Goal: Task Accomplishment & Management: Manage account settings

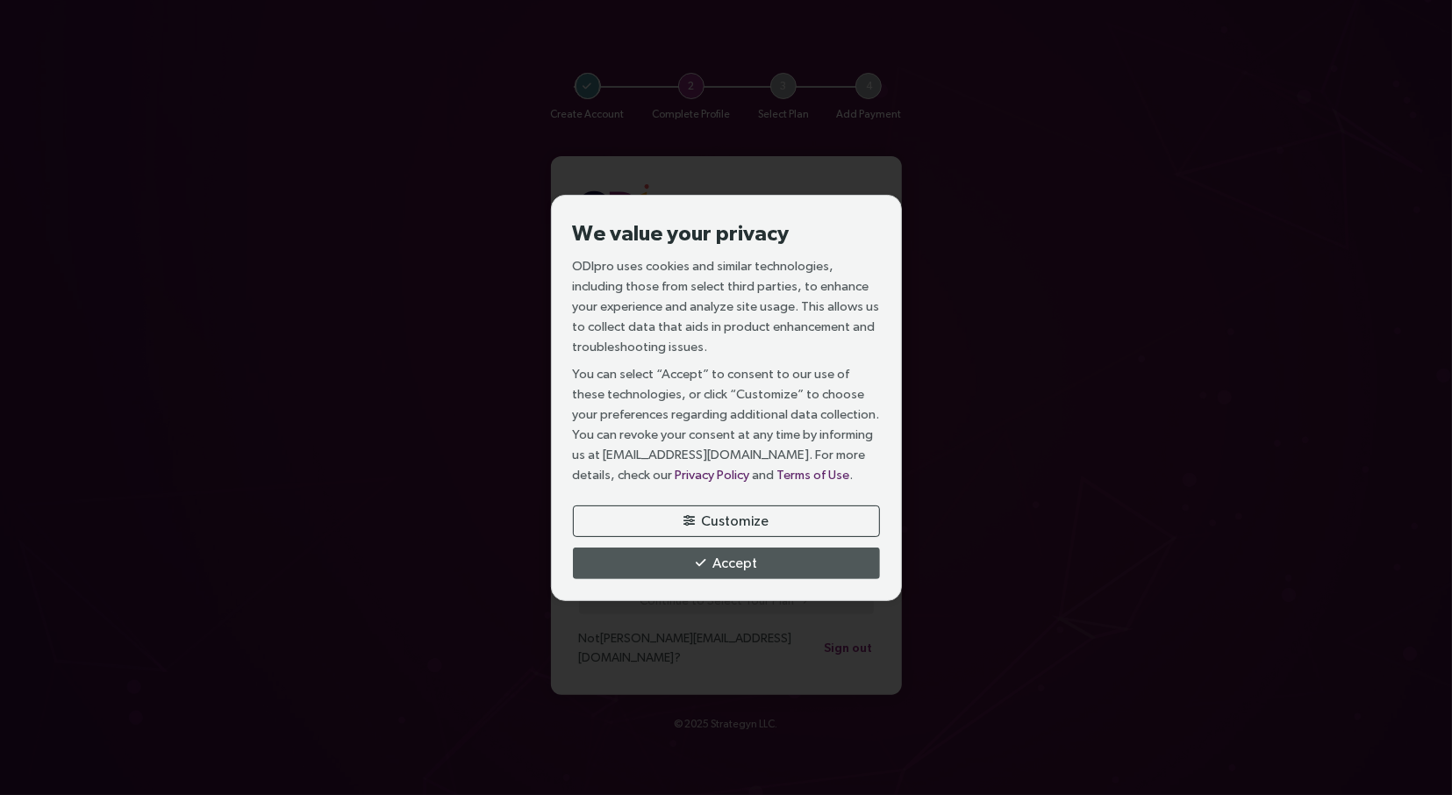
click at [732, 510] on button "Customize" at bounding box center [726, 521] width 307 height 32
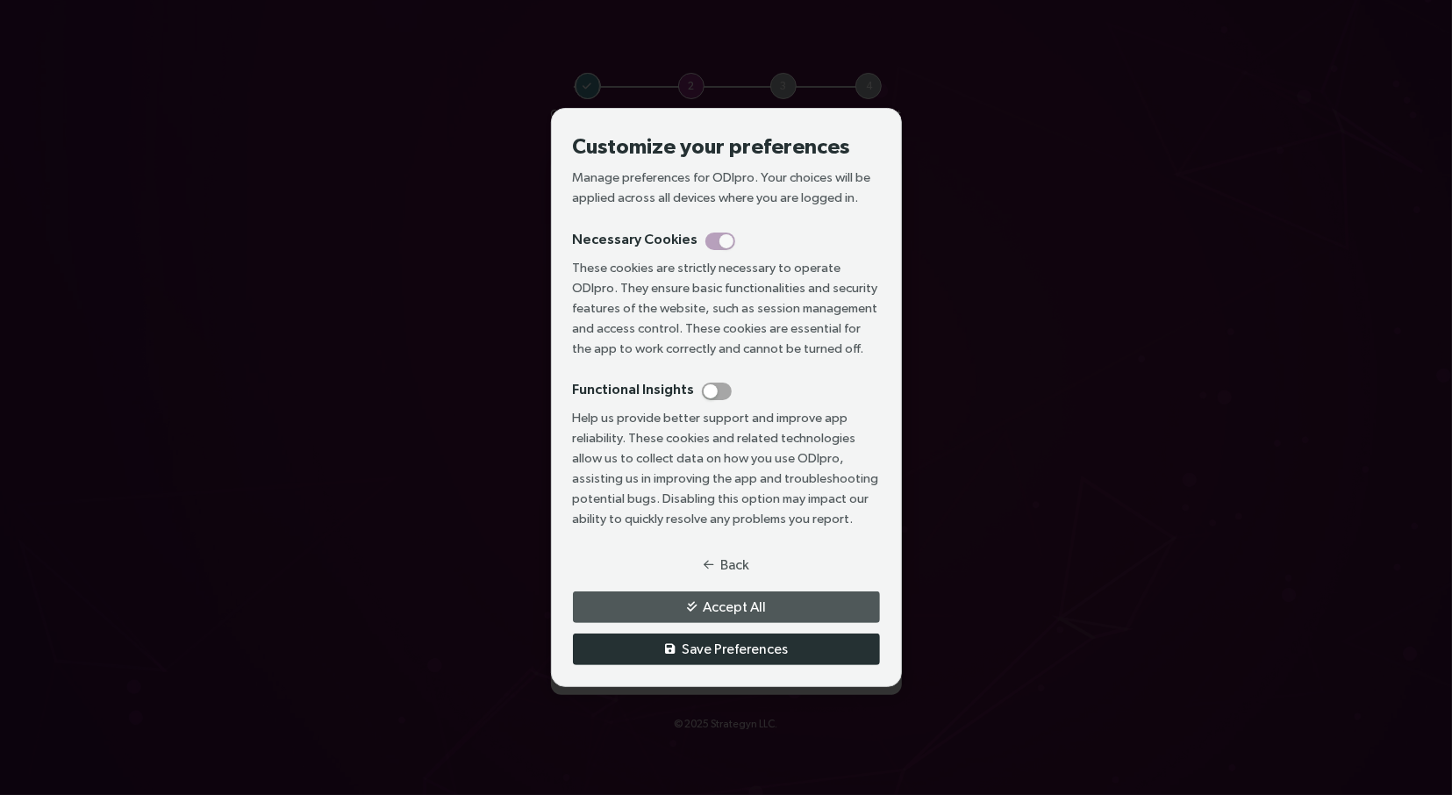
click at [733, 647] on span "Save Preferences" at bounding box center [735, 649] width 106 height 22
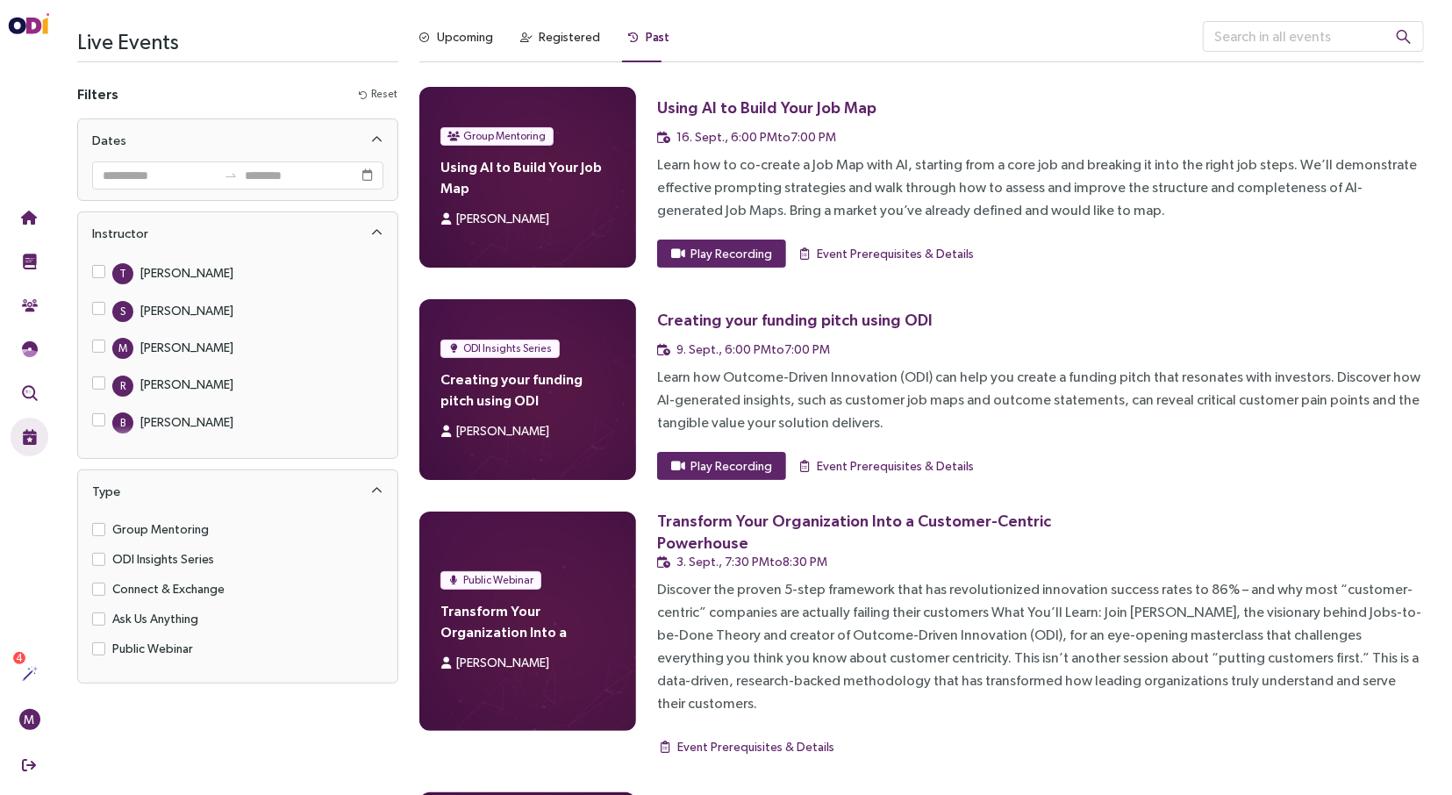
scroll to position [3310, 0]
